Goal: Find specific page/section: Find specific page/section

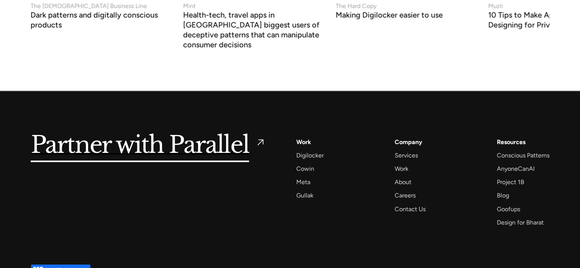
scroll to position [3321, 0]
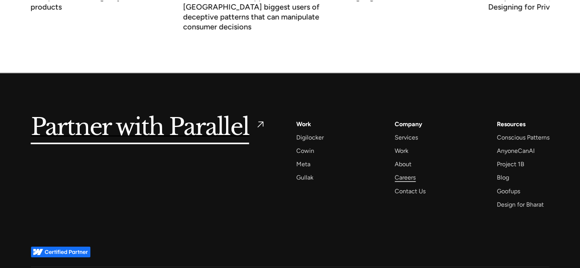
click at [404, 172] on div "Careers" at bounding box center [405, 177] width 21 height 10
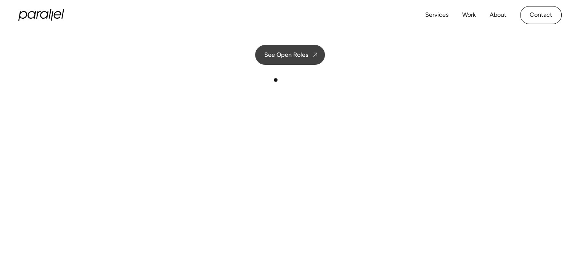
click at [278, 61] on link "See Open Roles" at bounding box center [290, 55] width 70 height 20
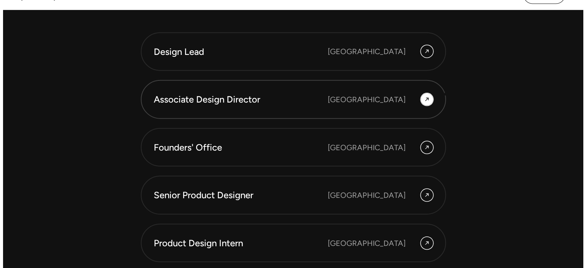
scroll to position [2122, 0]
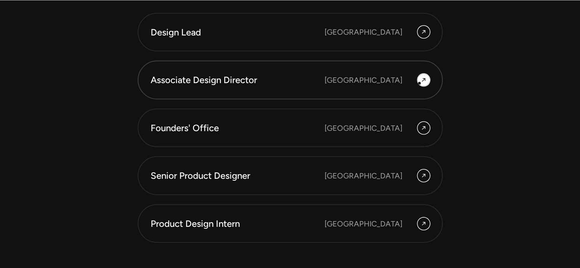
click at [420, 84] on div at bounding box center [424, 80] width 12 height 12
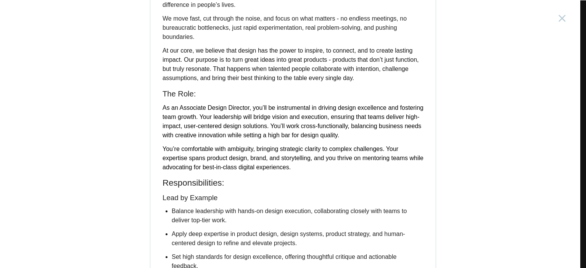
scroll to position [121, 0]
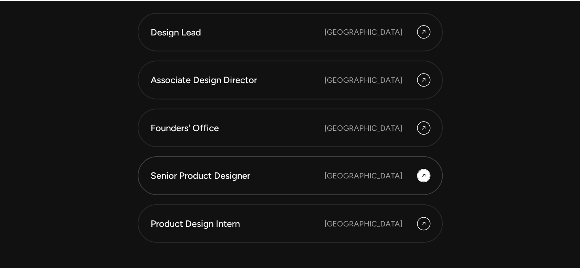
click at [374, 170] on div "Bengaluru" at bounding box center [364, 175] width 78 height 11
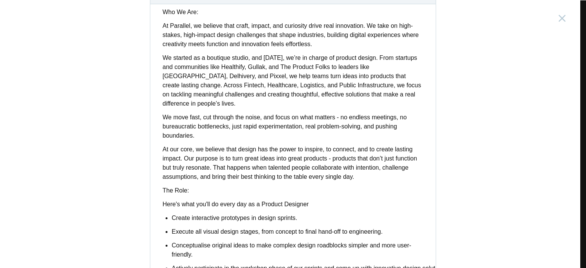
scroll to position [38, 0]
